Goal: Find specific page/section: Find specific page/section

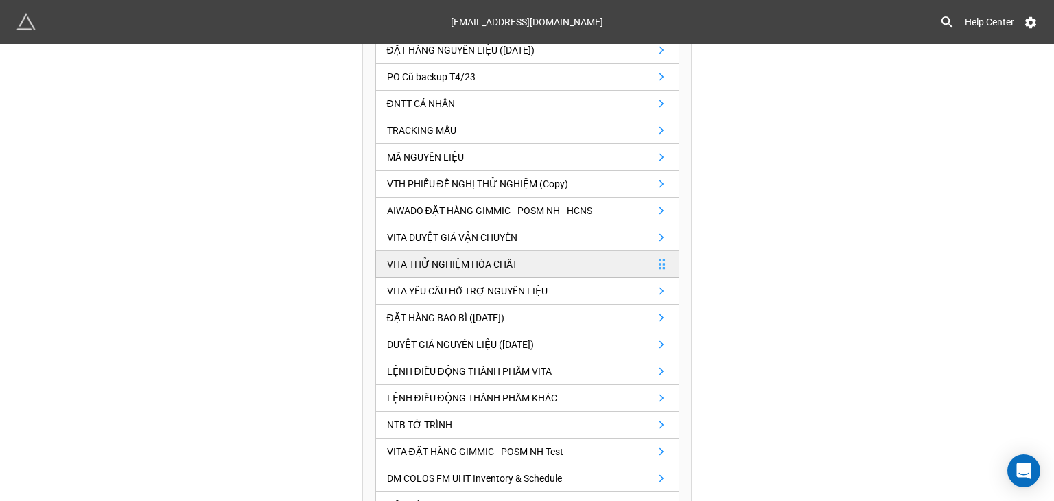
scroll to position [412, 0]
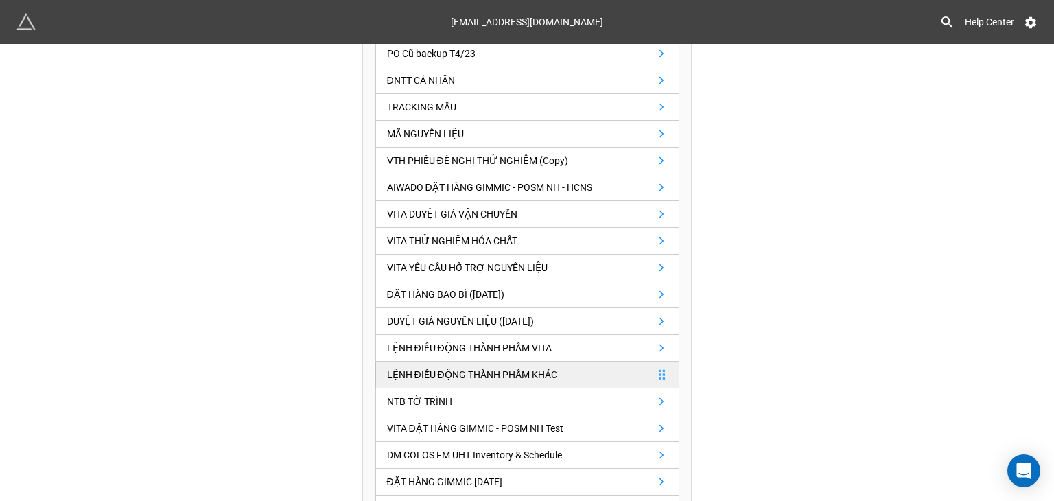
click at [464, 361] on link "LỆNH ĐIỀU ĐỘNG THÀNH PHẨM KHÁC" at bounding box center [527, 374] width 304 height 27
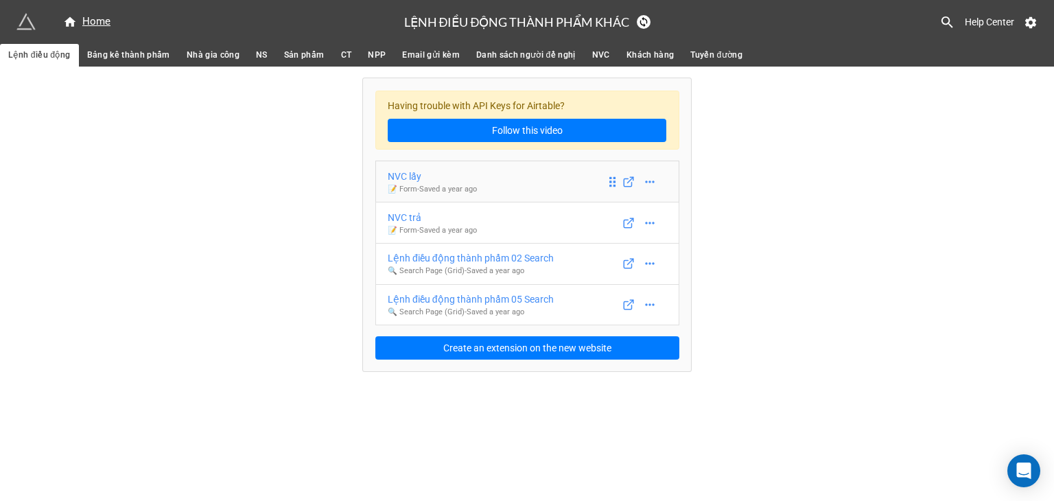
click at [508, 189] on link "NVC lấy 📝 Form - Saved a year ago" at bounding box center [527, 182] width 304 height 42
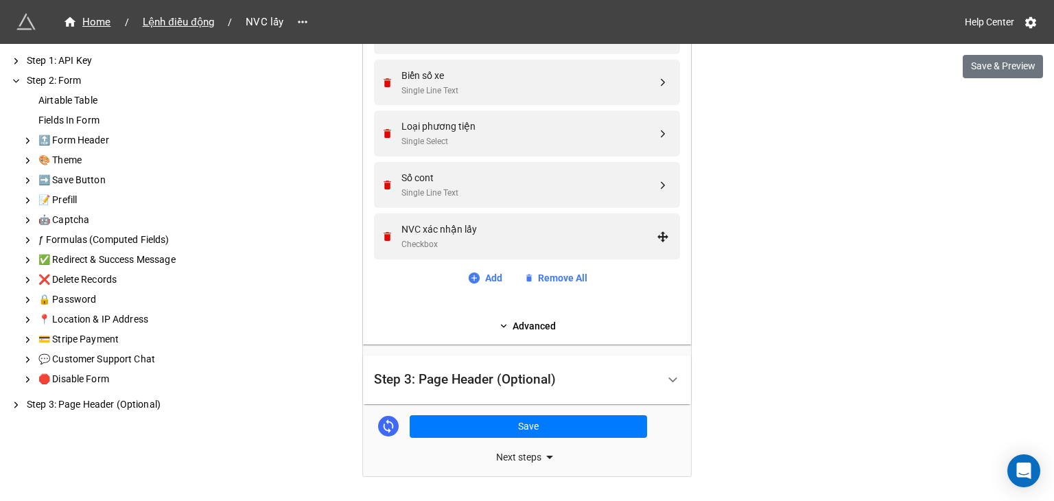
scroll to position [1028, 0]
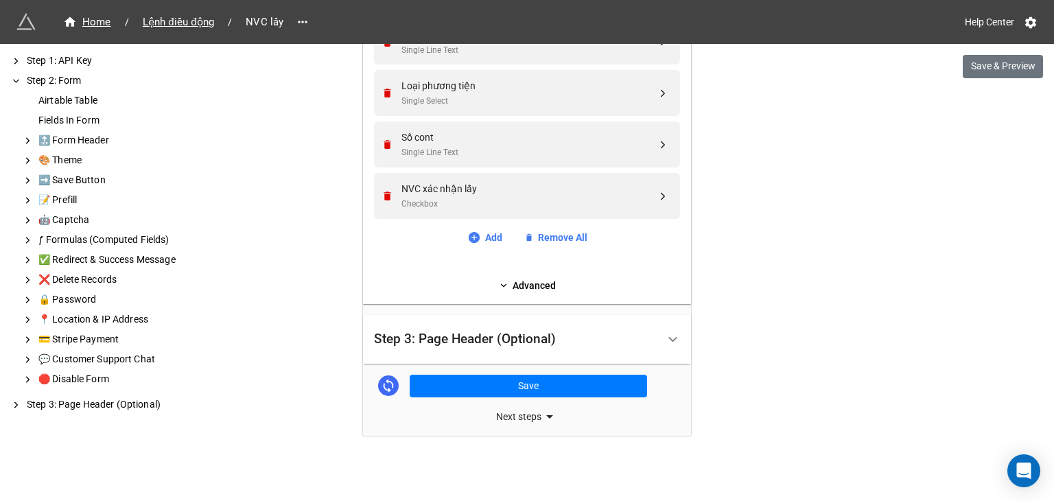
click at [495, 344] on div "Step 3: Page Header (Optional)" at bounding box center [465, 339] width 182 height 14
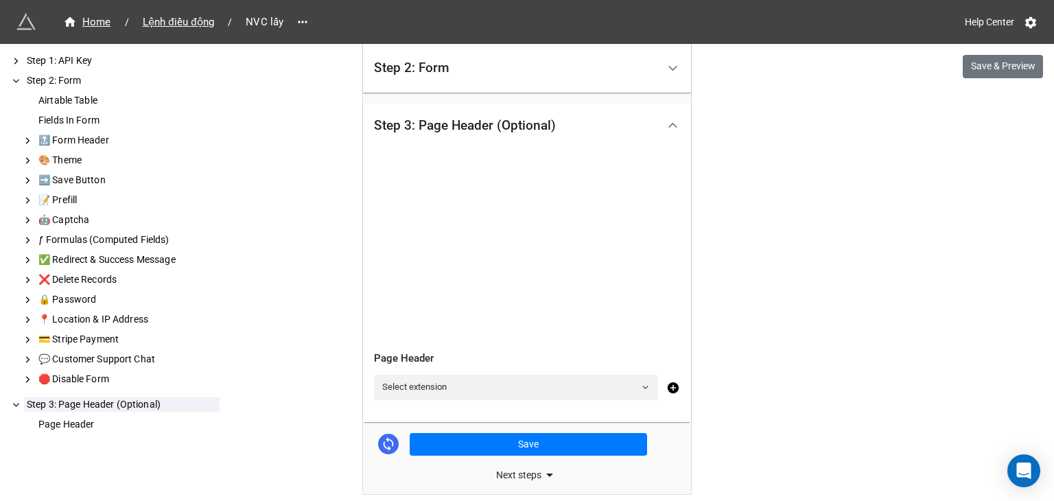
scroll to position [477, 0]
click at [198, 20] on span "Lệnh điều động" at bounding box center [178, 22] width 88 height 16
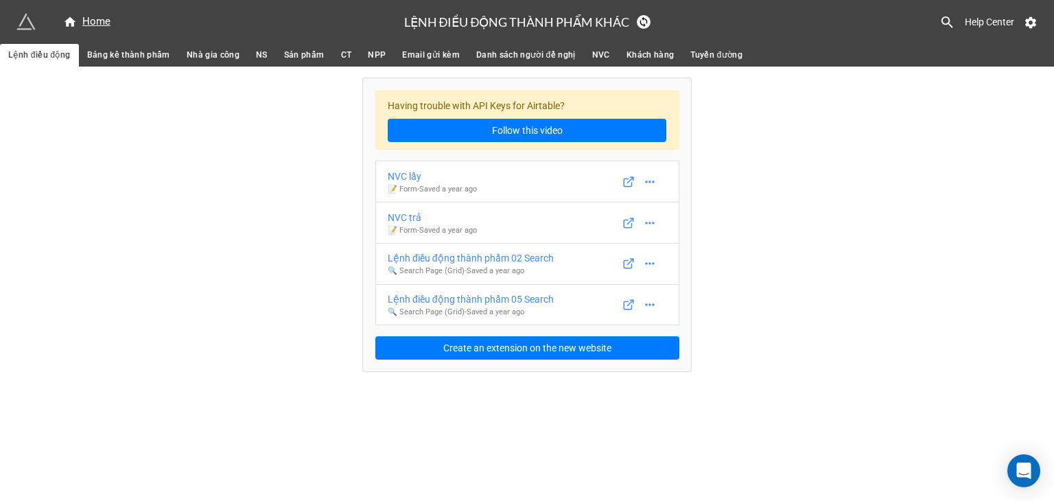
click at [155, 55] on span "Bảng kê thành phẩm" at bounding box center [128, 55] width 83 height 14
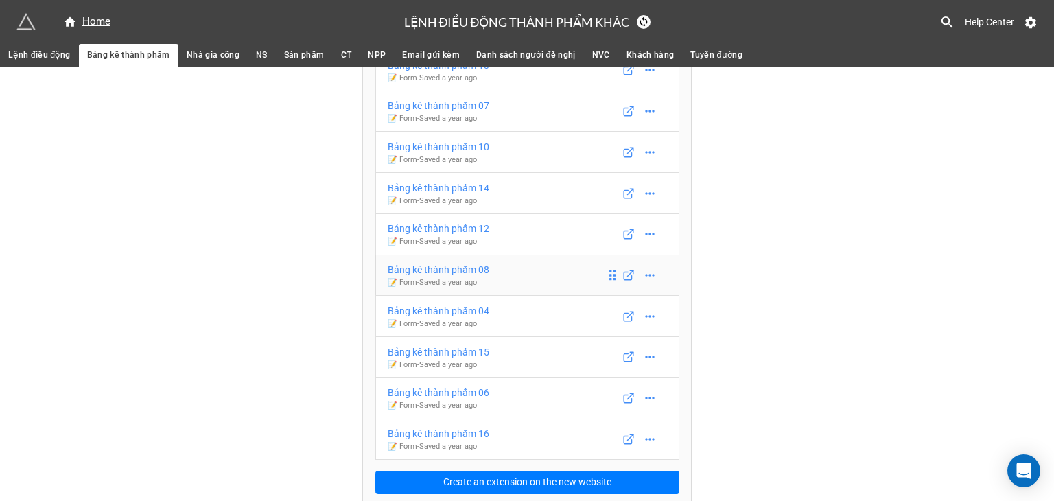
click at [527, 267] on link "Bảng kê thành phẩm 08 📝 Form - Saved a year ago" at bounding box center [527, 275] width 304 height 42
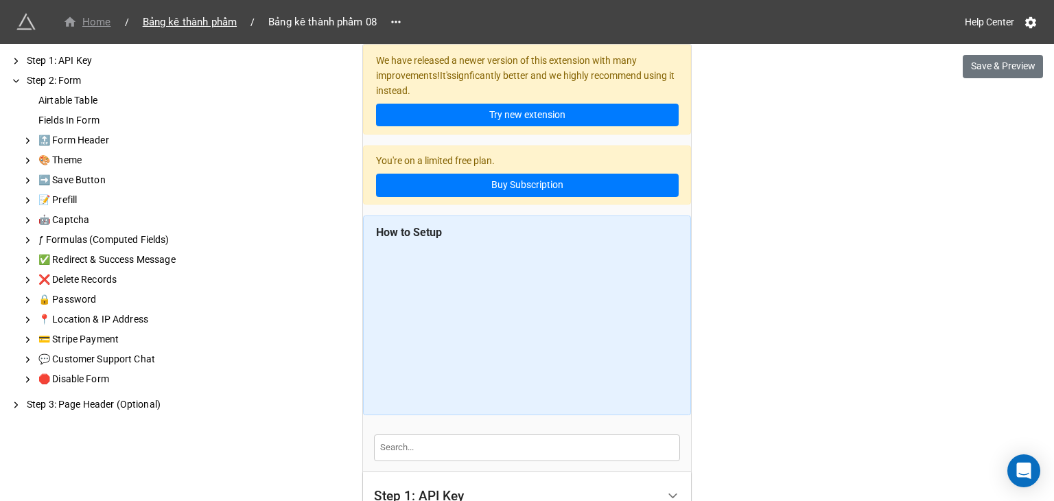
click at [117, 19] on span "Home" at bounding box center [87, 22] width 64 height 16
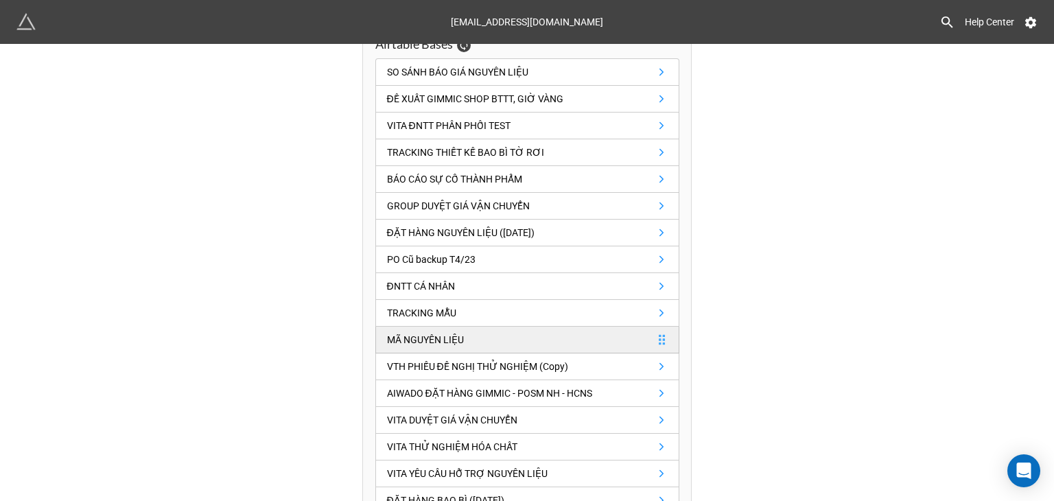
scroll to position [505, 0]
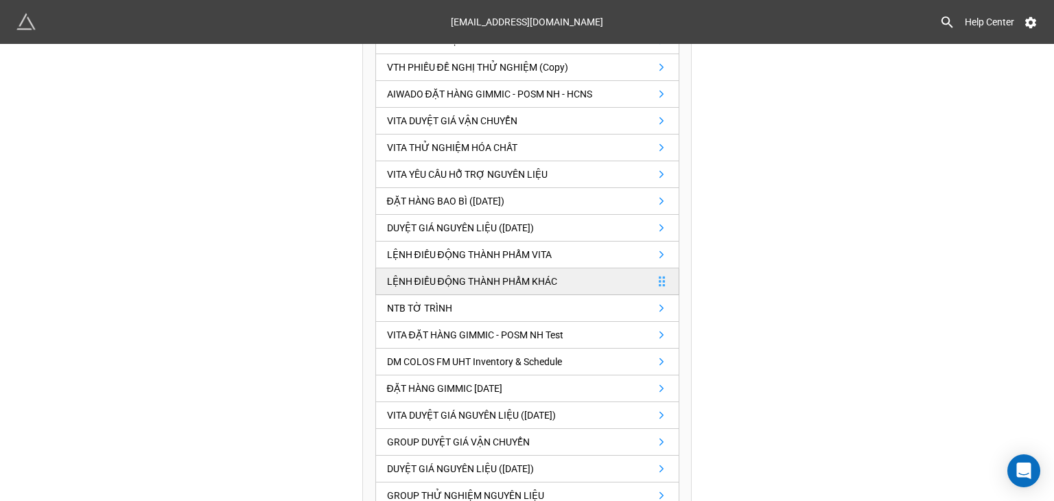
click at [530, 274] on div "LỆNH ĐIỀU ĐỘNG THÀNH PHẨM KHÁC" at bounding box center [472, 281] width 170 height 15
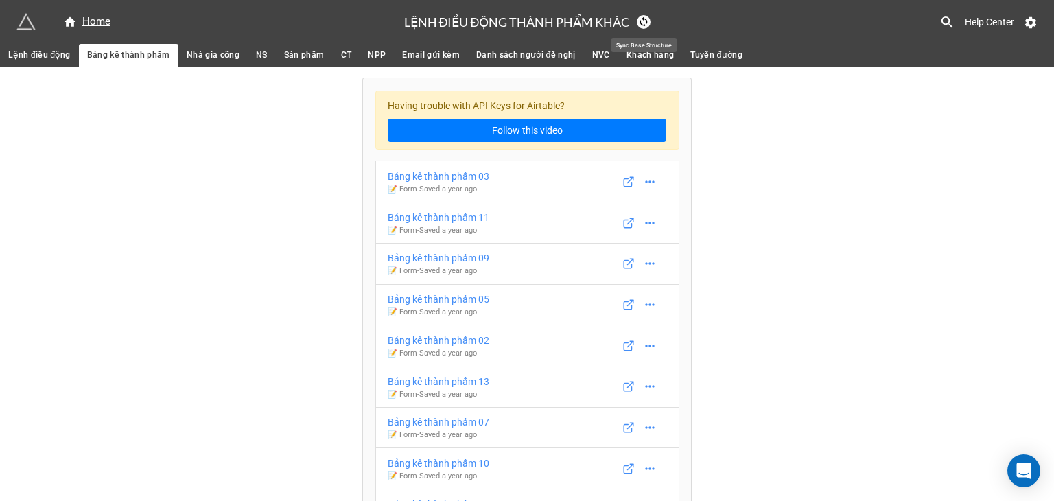
click at [648, 25] on icon at bounding box center [643, 21] width 11 height 11
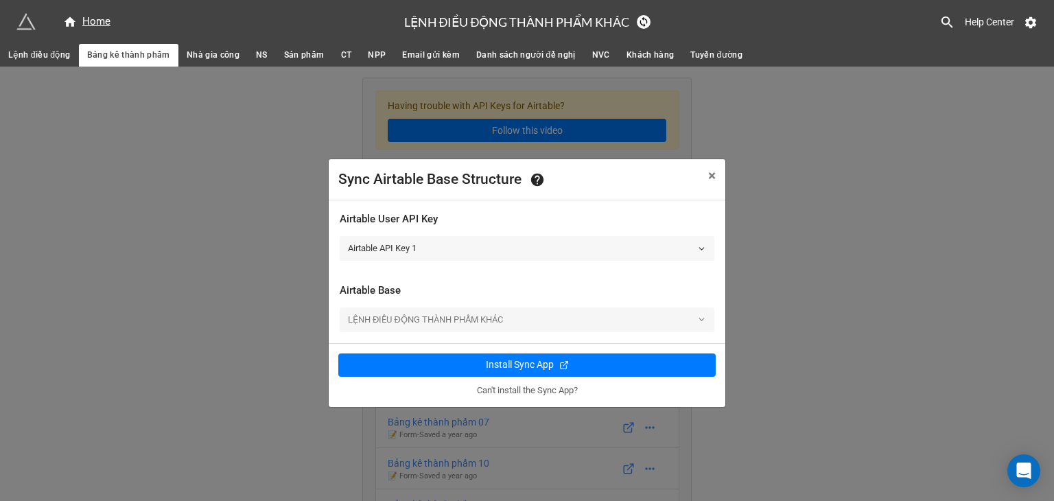
click at [583, 242] on link "Airtable API Key 1" at bounding box center [527, 248] width 375 height 25
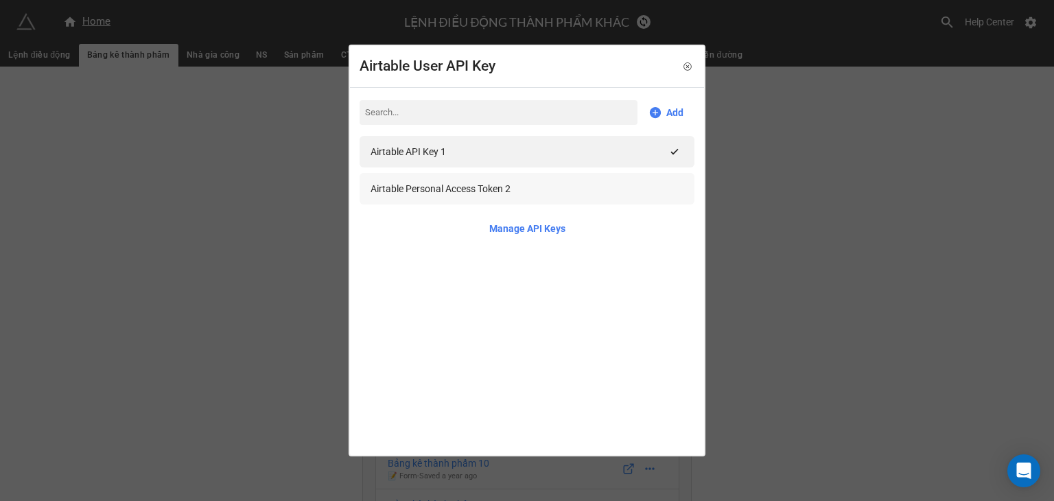
click at [671, 197] on div "Airtable Personal Access Token 2" at bounding box center [526, 189] width 335 height 32
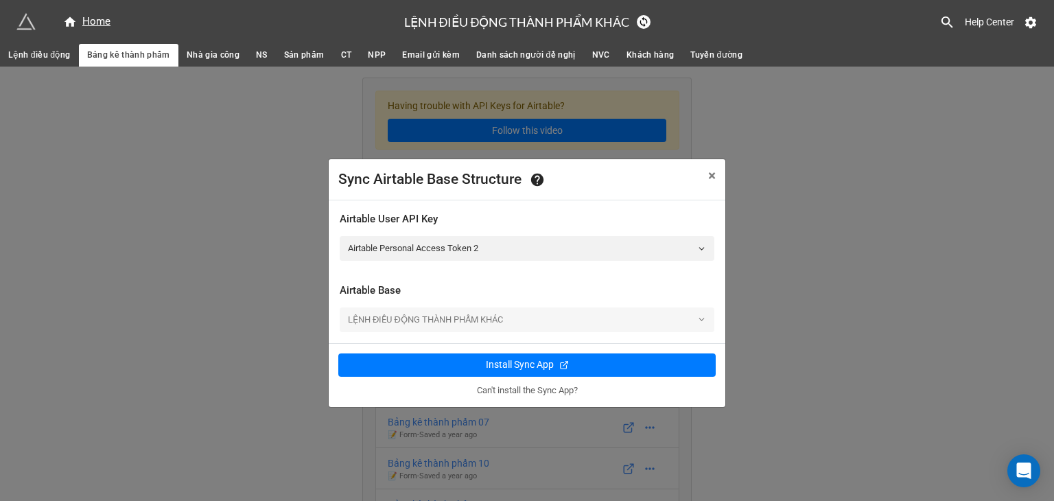
click at [769, 343] on div "Sync Airtable Base Structure × Close Airtable User API Key Airtable Personal Ac…" at bounding box center [527, 317] width 1054 height 501
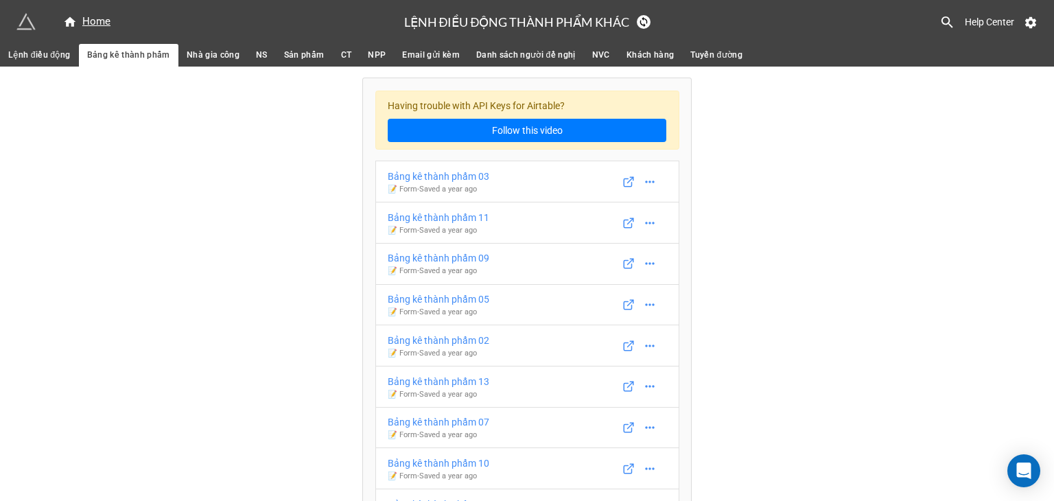
click at [65, 60] on span "Lệnh điều động" at bounding box center [39, 55] width 62 height 14
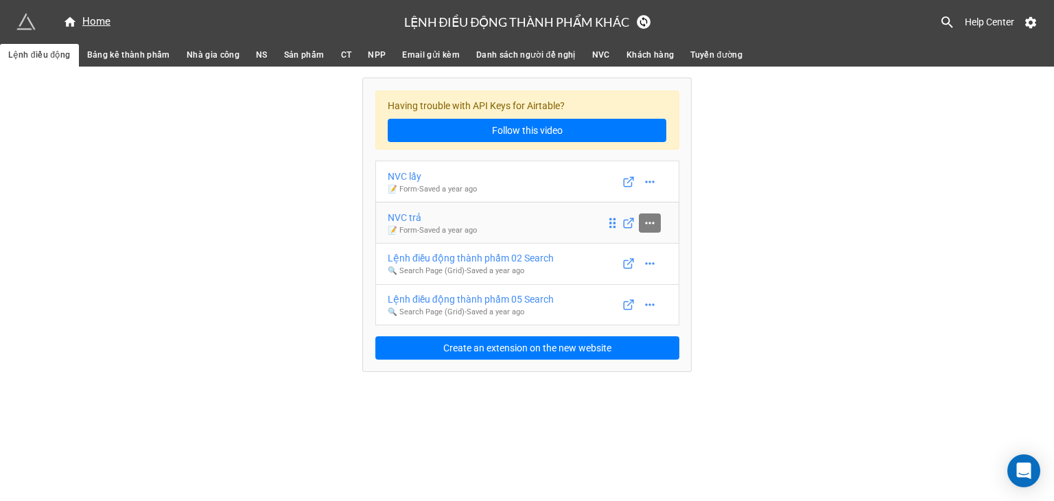
click at [652, 220] on icon at bounding box center [650, 223] width 14 height 14
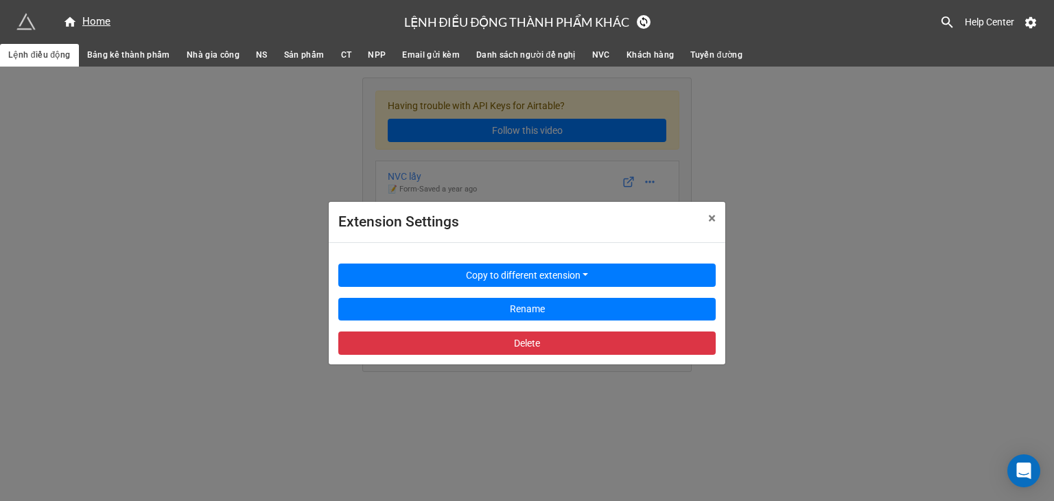
click at [807, 235] on div "Extension Settings × Close Copy to different extension Rename Delete" at bounding box center [527, 317] width 1054 height 501
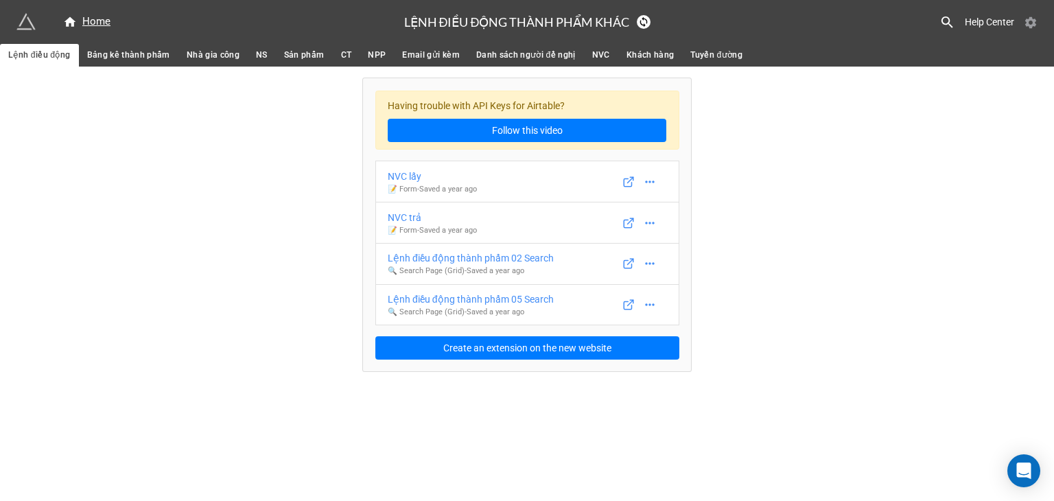
click at [1025, 22] on icon at bounding box center [1030, 23] width 14 height 14
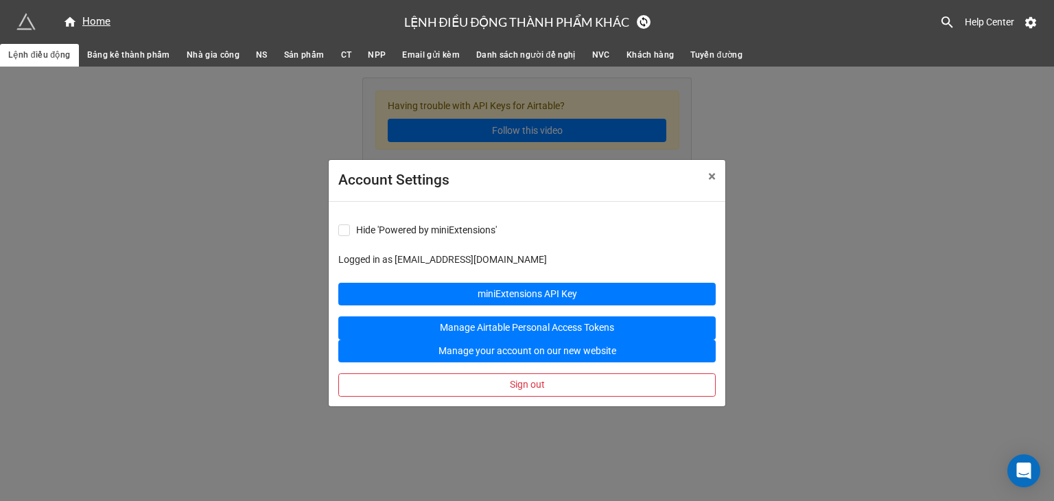
click at [812, 244] on div "Account Settings × Close Hide 'Powered by miniExtensions' Logged in as phuongtl…" at bounding box center [527, 317] width 1054 height 501
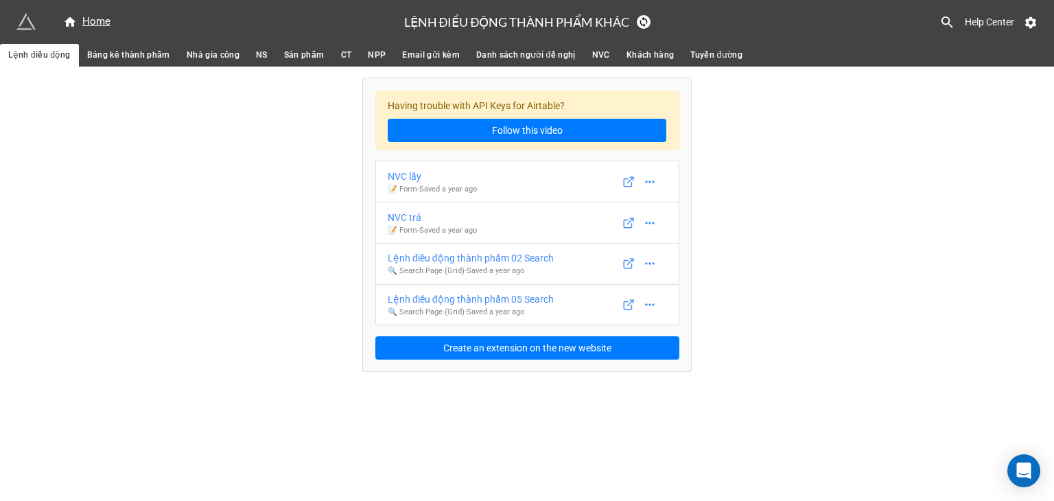
click at [121, 58] on span "Bảng kê thành phẩm" at bounding box center [128, 55] width 83 height 14
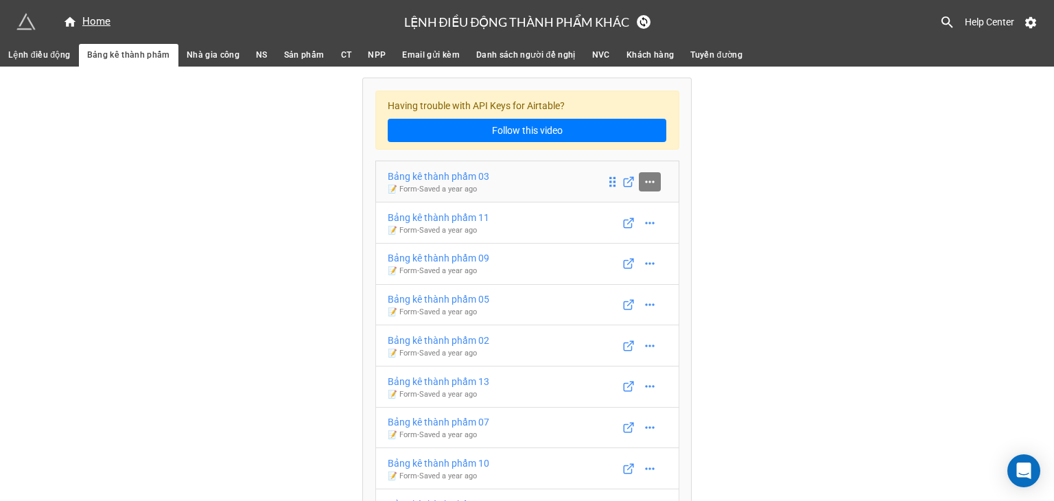
click at [645, 182] on icon at bounding box center [650, 182] width 14 height 14
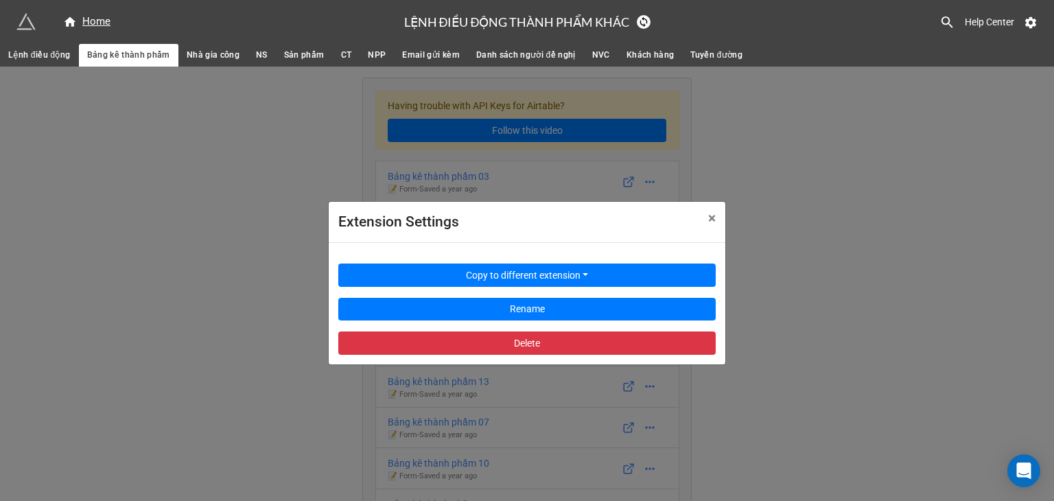
click at [860, 214] on div "Extension Settings × Close Copy to different extension Rename Delete" at bounding box center [527, 317] width 1054 height 501
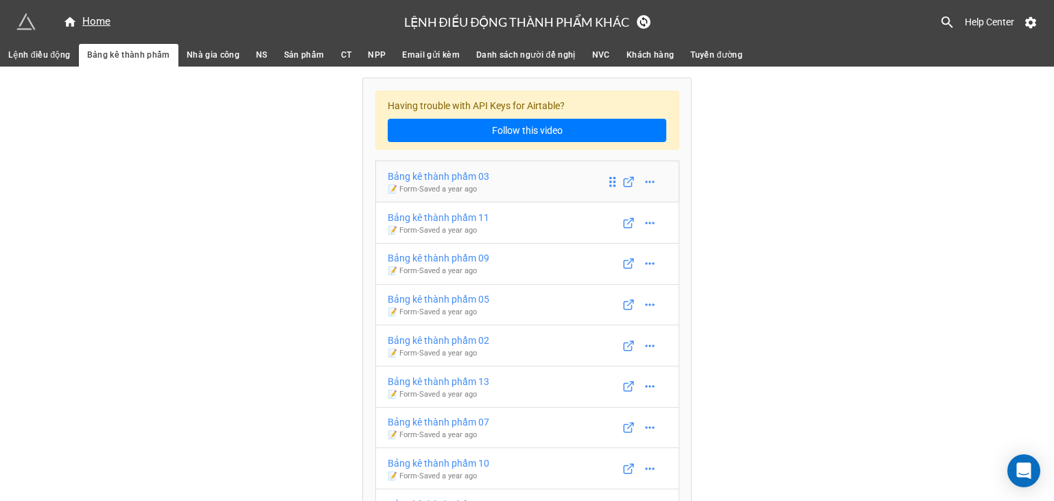
click at [536, 195] on link "Bảng kê thành phẩm 03 📝 Form - Saved a year ago" at bounding box center [527, 182] width 304 height 42
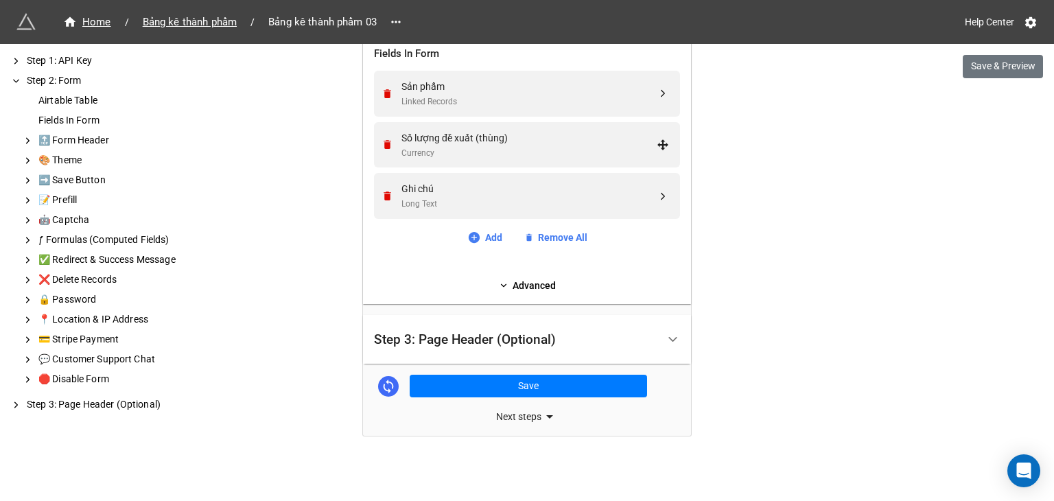
scroll to position [617, 0]
click at [462, 333] on div "Step 3: Page Header (Optional)" at bounding box center [465, 339] width 182 height 14
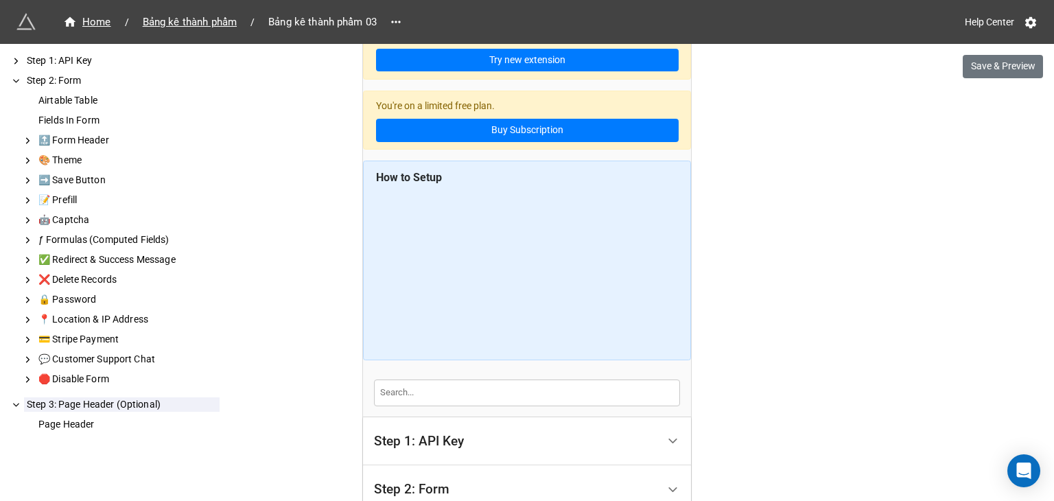
scroll to position [0, 0]
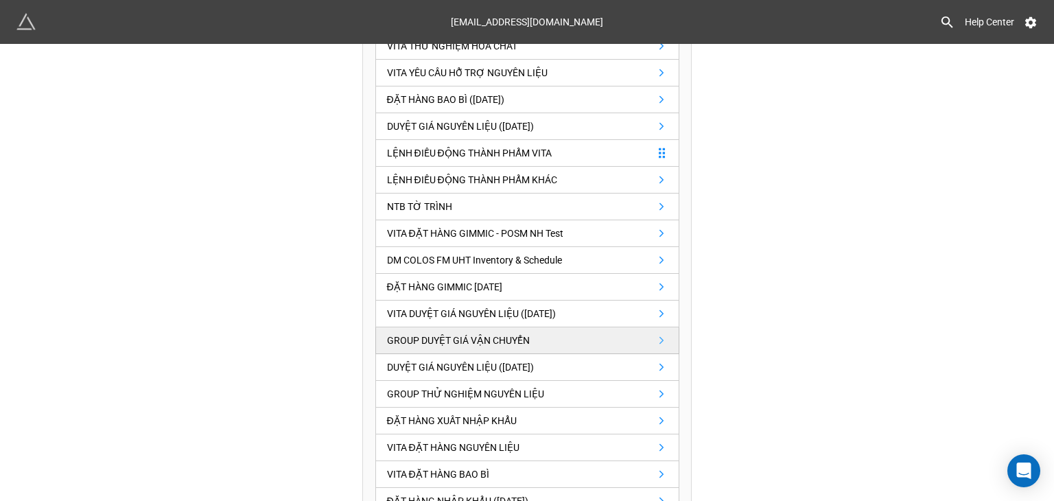
scroll to position [617, 0]
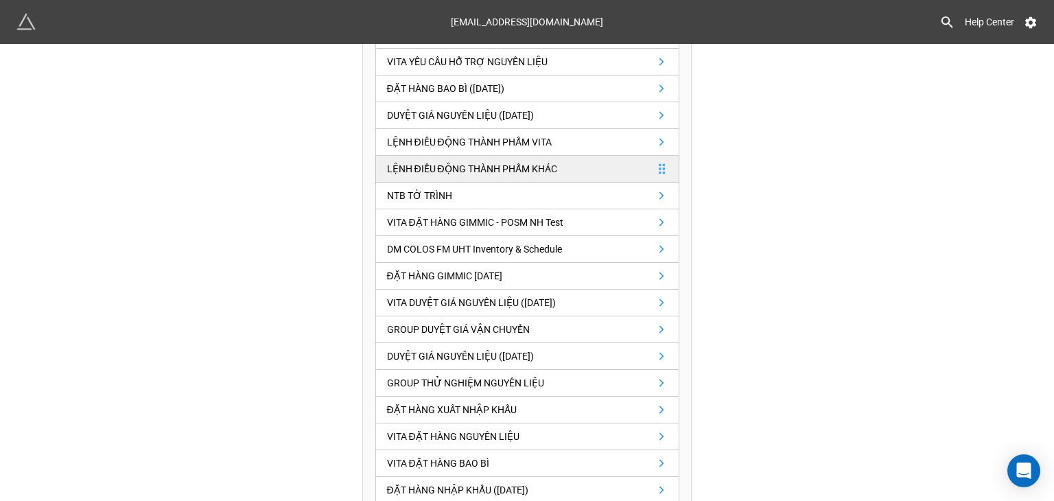
click at [490, 161] on div "LỆNH ĐIỀU ĐỘNG THÀNH PHẨM KHÁC" at bounding box center [472, 168] width 170 height 15
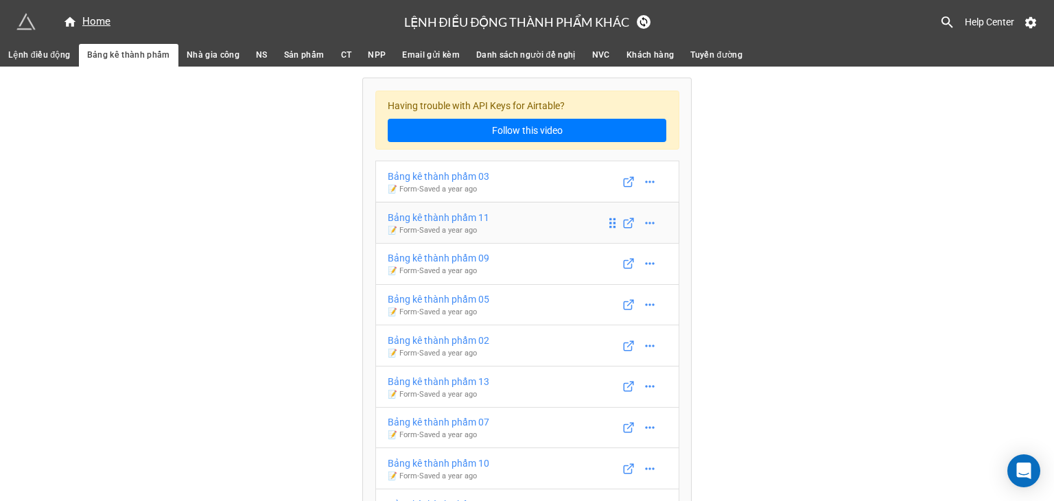
click at [477, 220] on div "Bảng kê thành phẩm 11" at bounding box center [439, 217] width 102 height 15
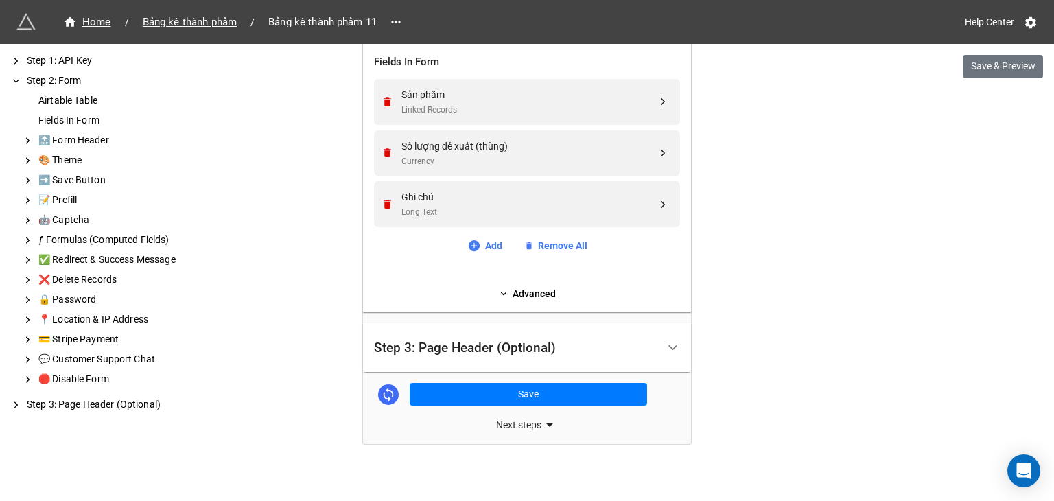
scroll to position [617, 0]
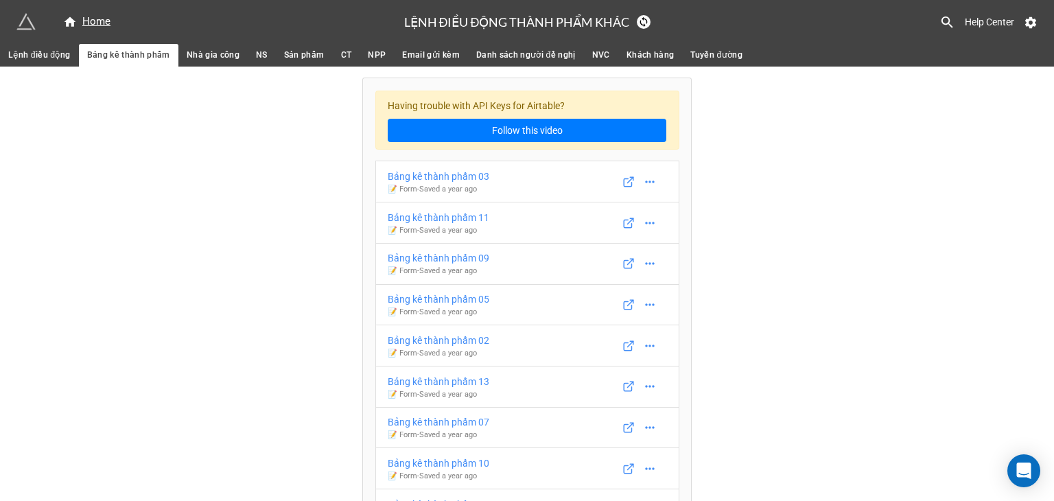
click at [65, 54] on span "Lệnh điều động" at bounding box center [39, 55] width 62 height 14
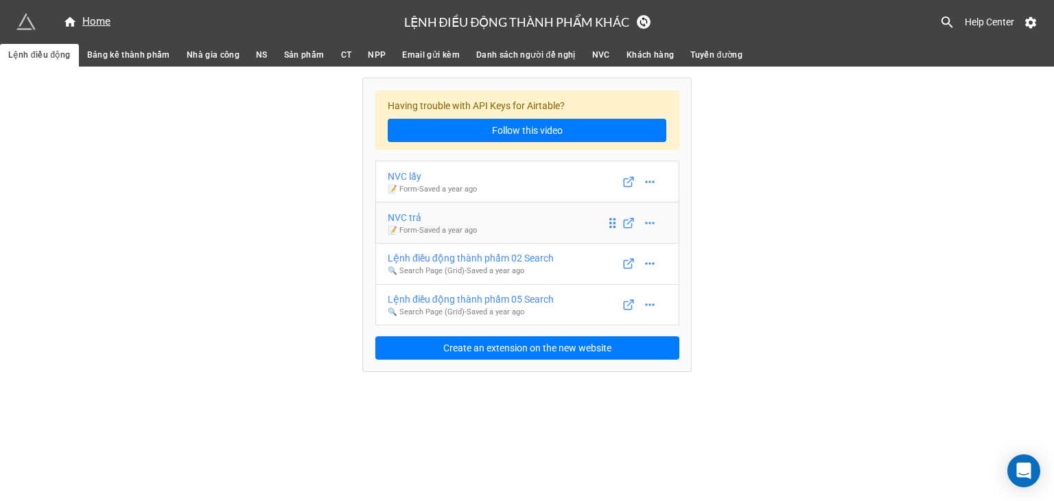
click at [486, 215] on link "NVC trả 📝 Form - Saved a year ago" at bounding box center [527, 223] width 304 height 42
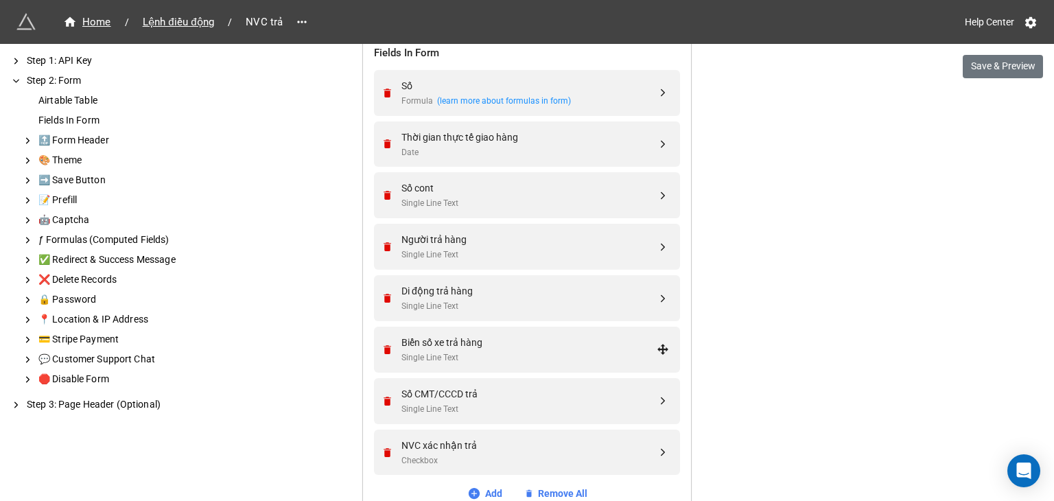
scroll to position [549, 0]
